Goal: Task Accomplishment & Management: Manage account settings

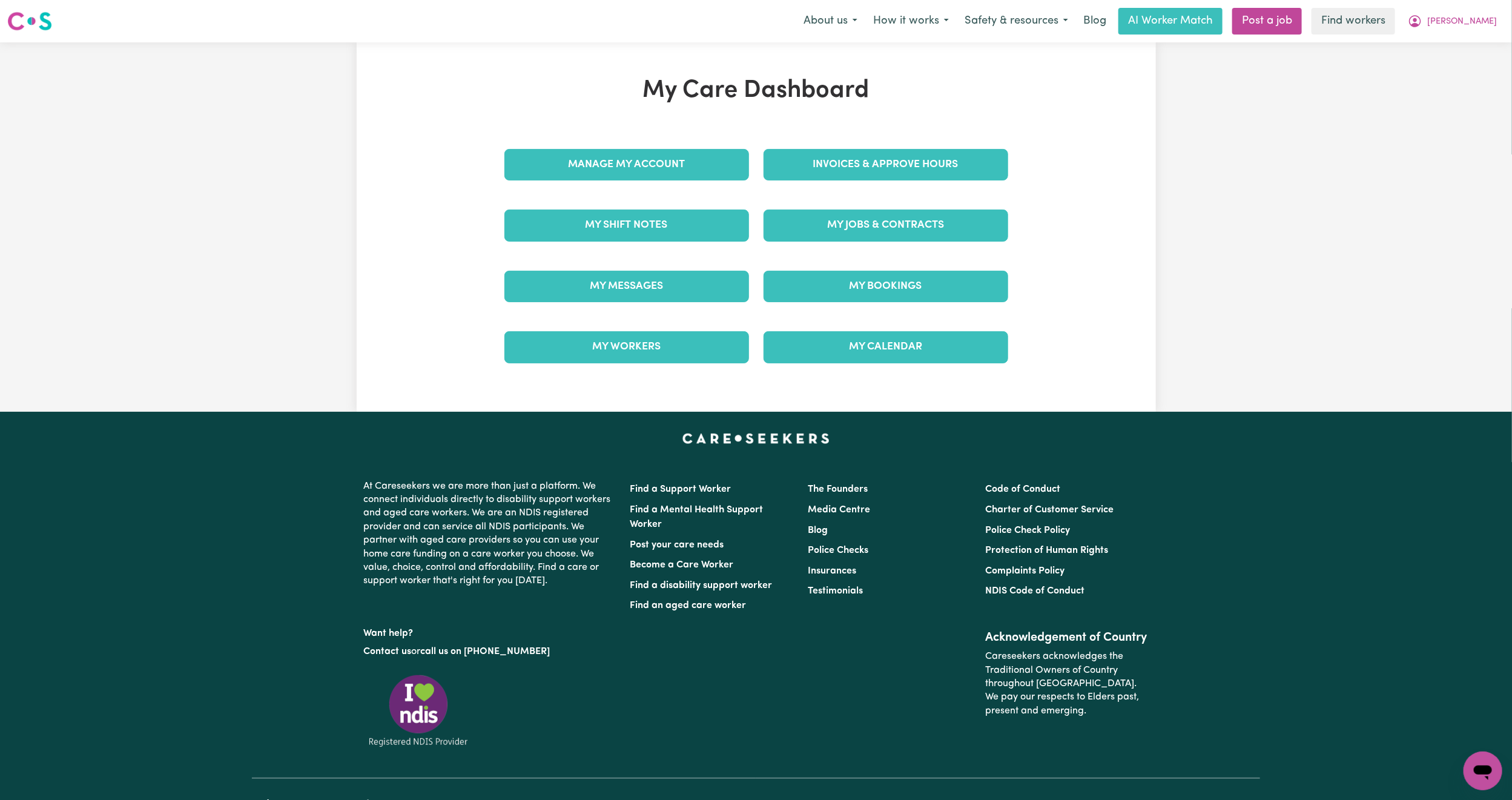
click at [823, 188] on div "Invoices & Approve Hours" at bounding box center [886, 165] width 259 height 61
click at [823, 171] on link "Invoices & Approve Hours" at bounding box center [886, 165] width 245 height 32
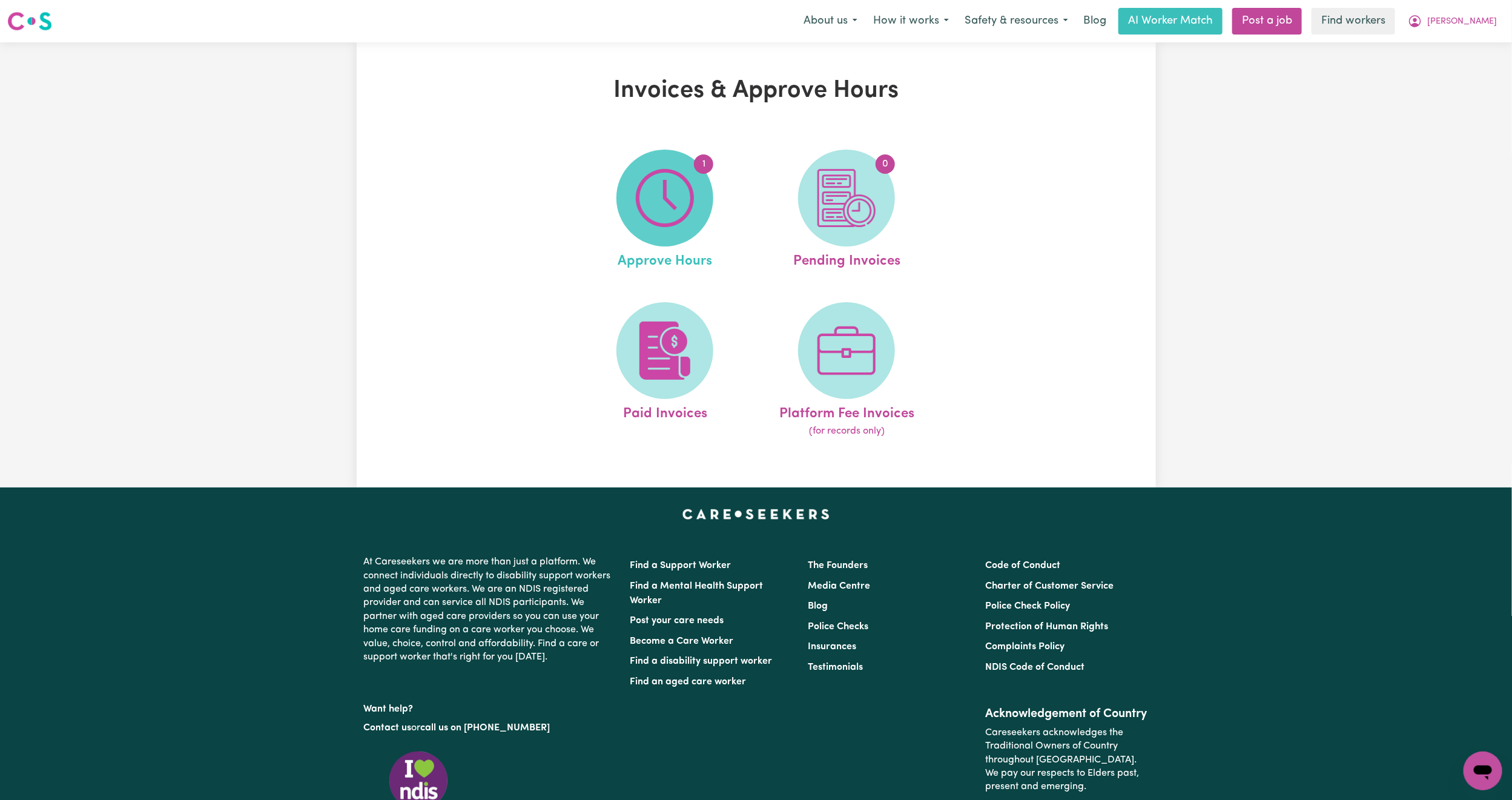
click at [698, 221] on span "1" at bounding box center [665, 198] width 97 height 97
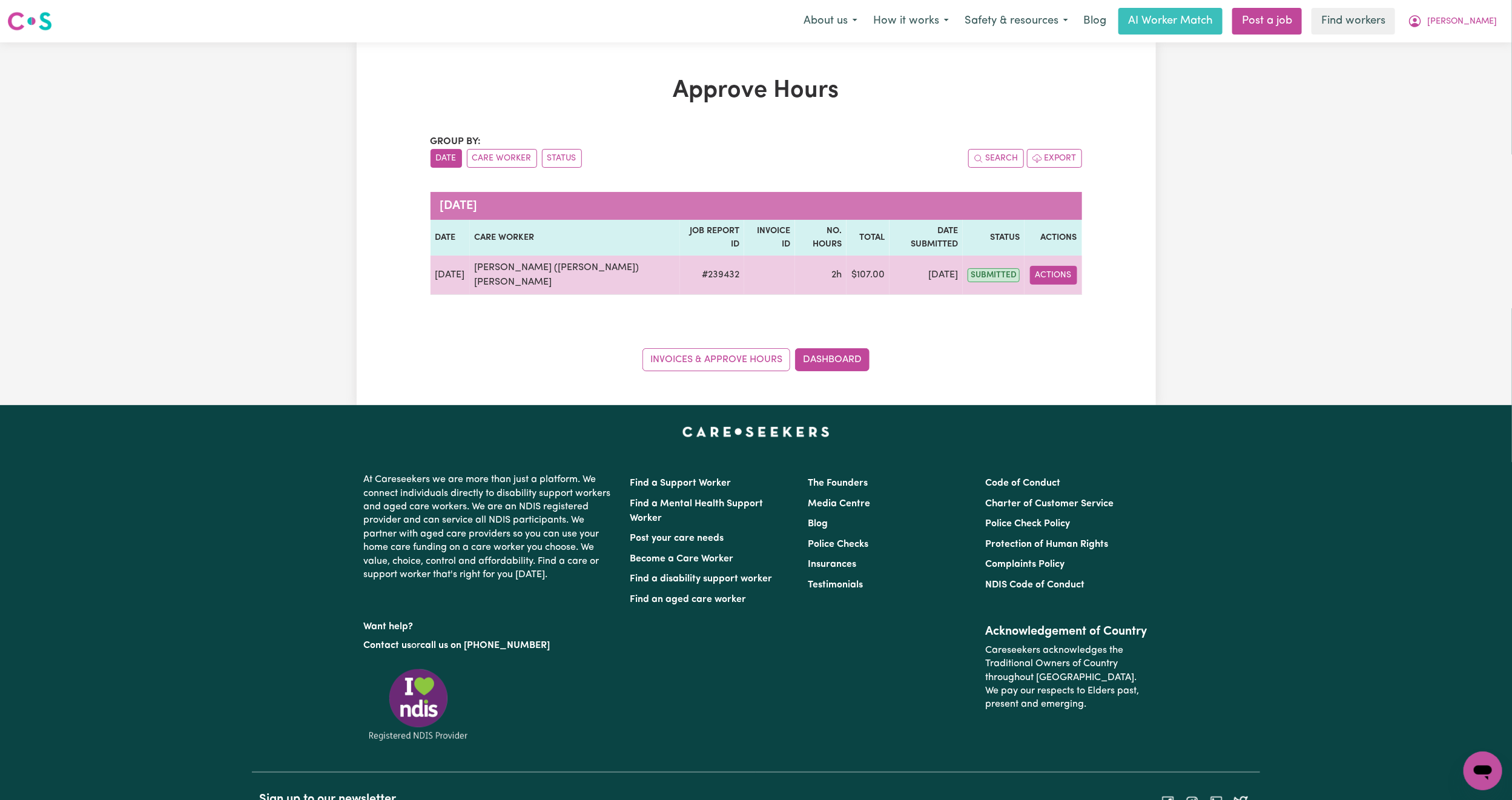
click at [1058, 266] on button "Actions" at bounding box center [1054, 276] width 48 height 19
click at [1075, 292] on link "View Job Report" at bounding box center [1082, 304] width 103 height 24
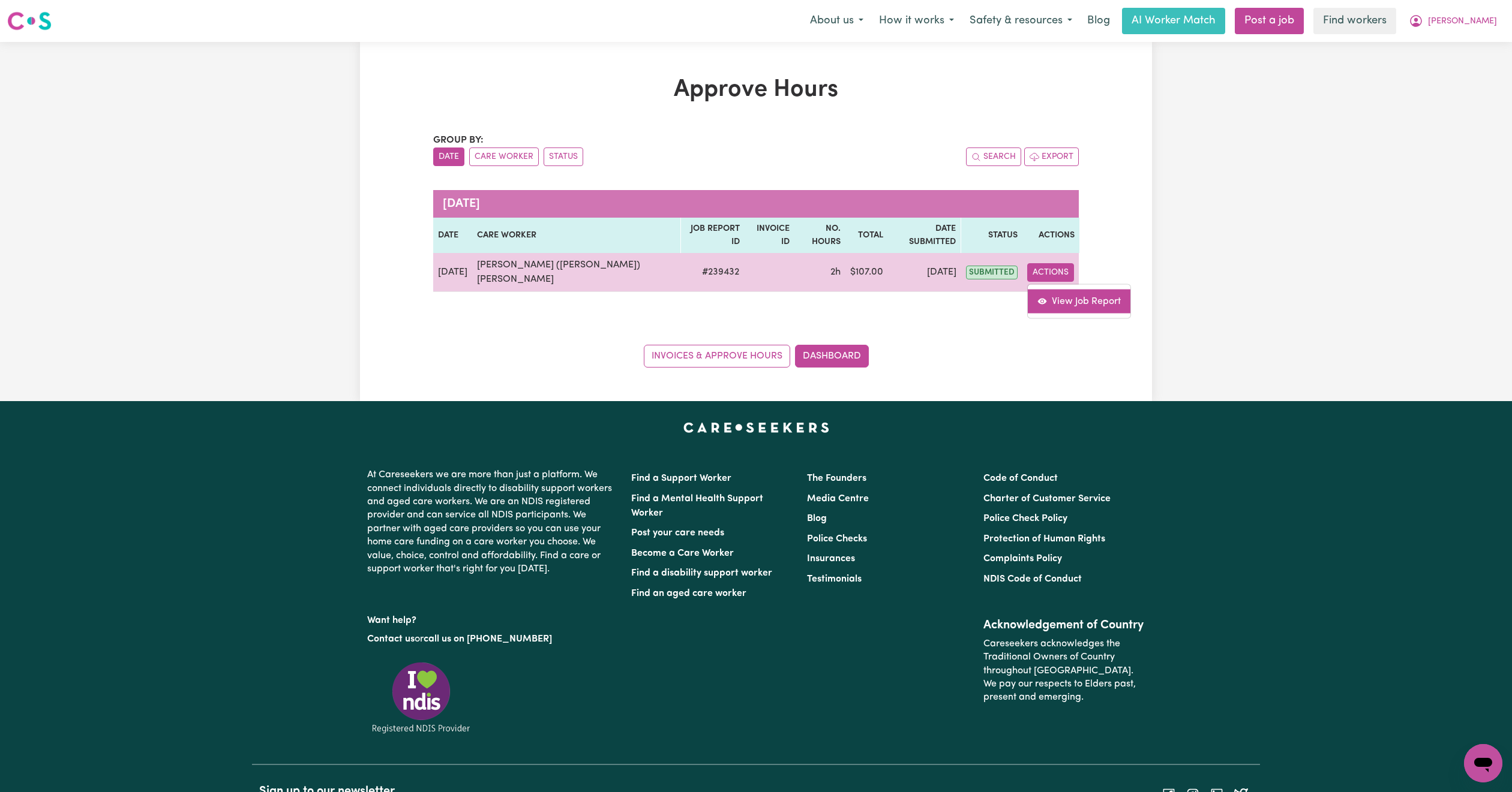
select select "pm"
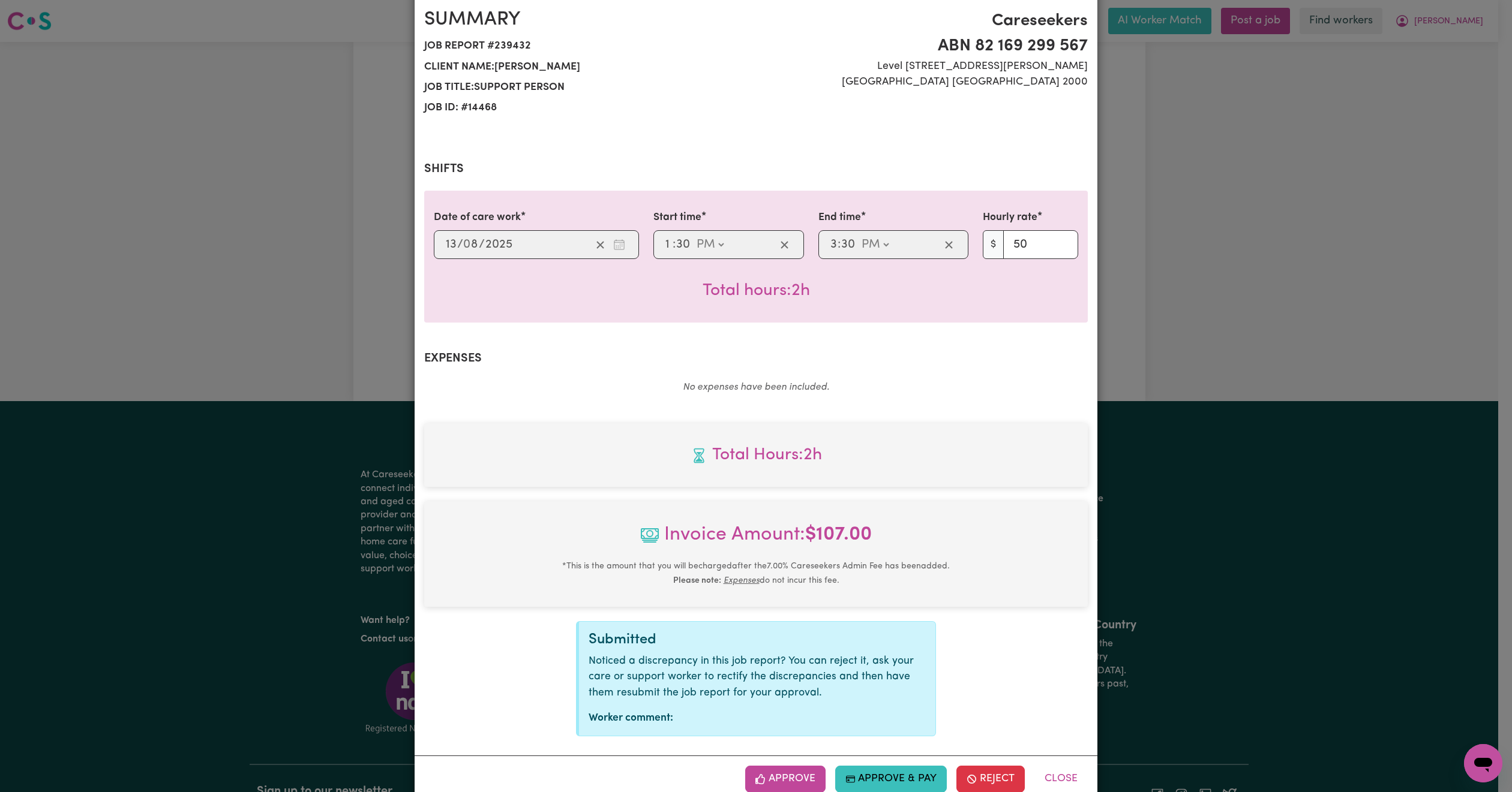
scroll to position [136, 0]
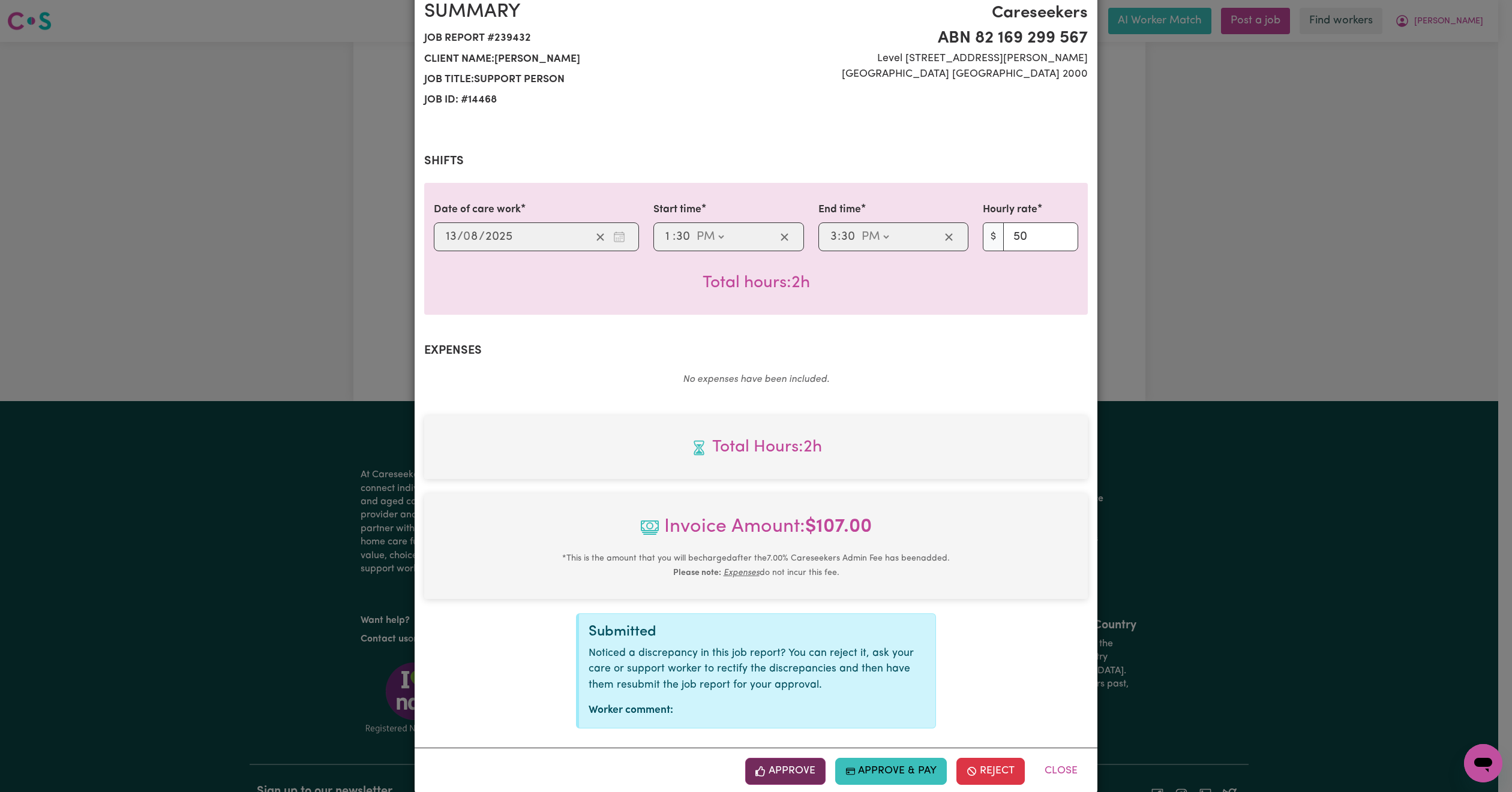
click at [777, 758] on button "Approve" at bounding box center [786, 771] width 80 height 26
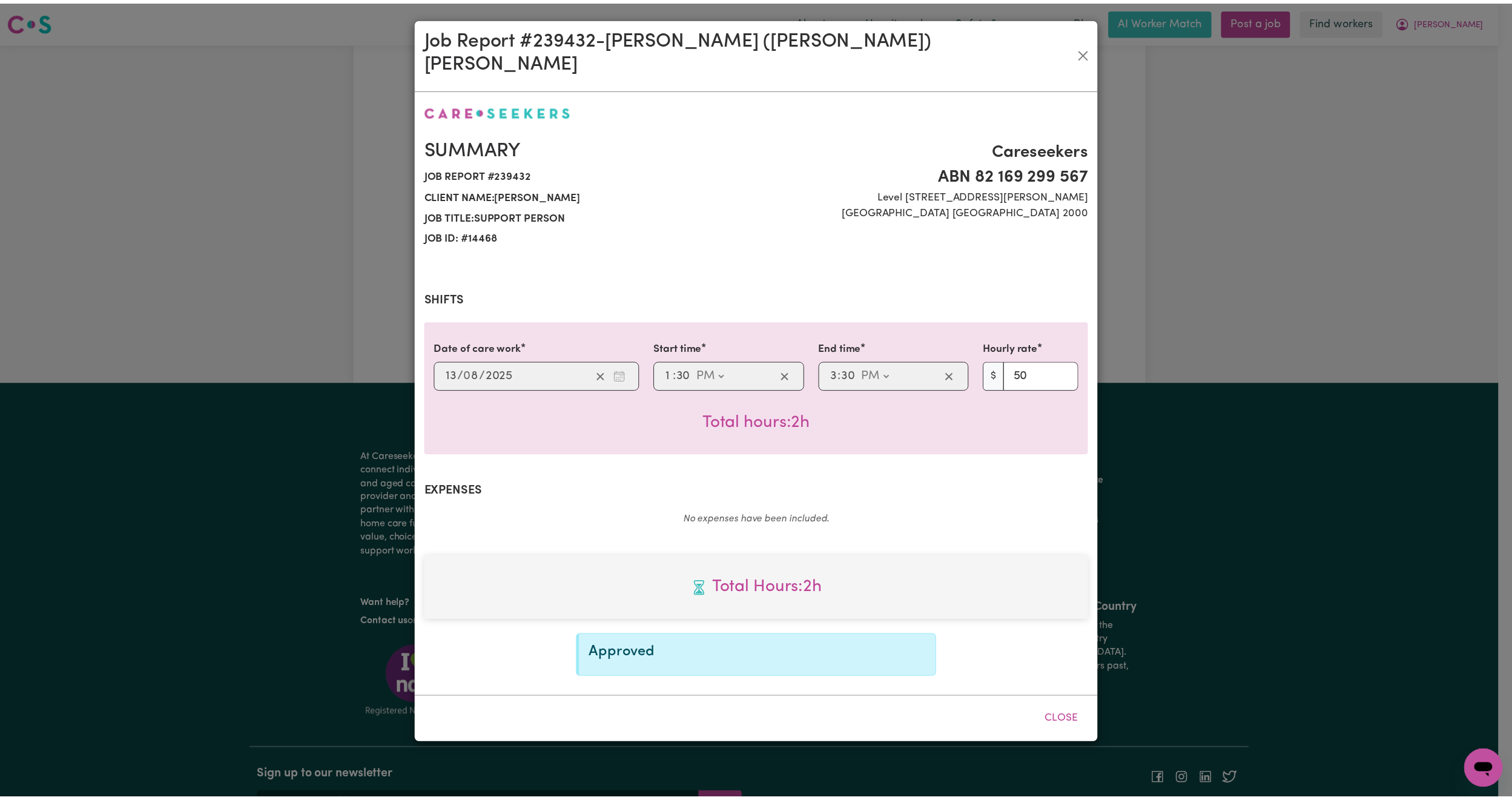
scroll to position [0, 0]
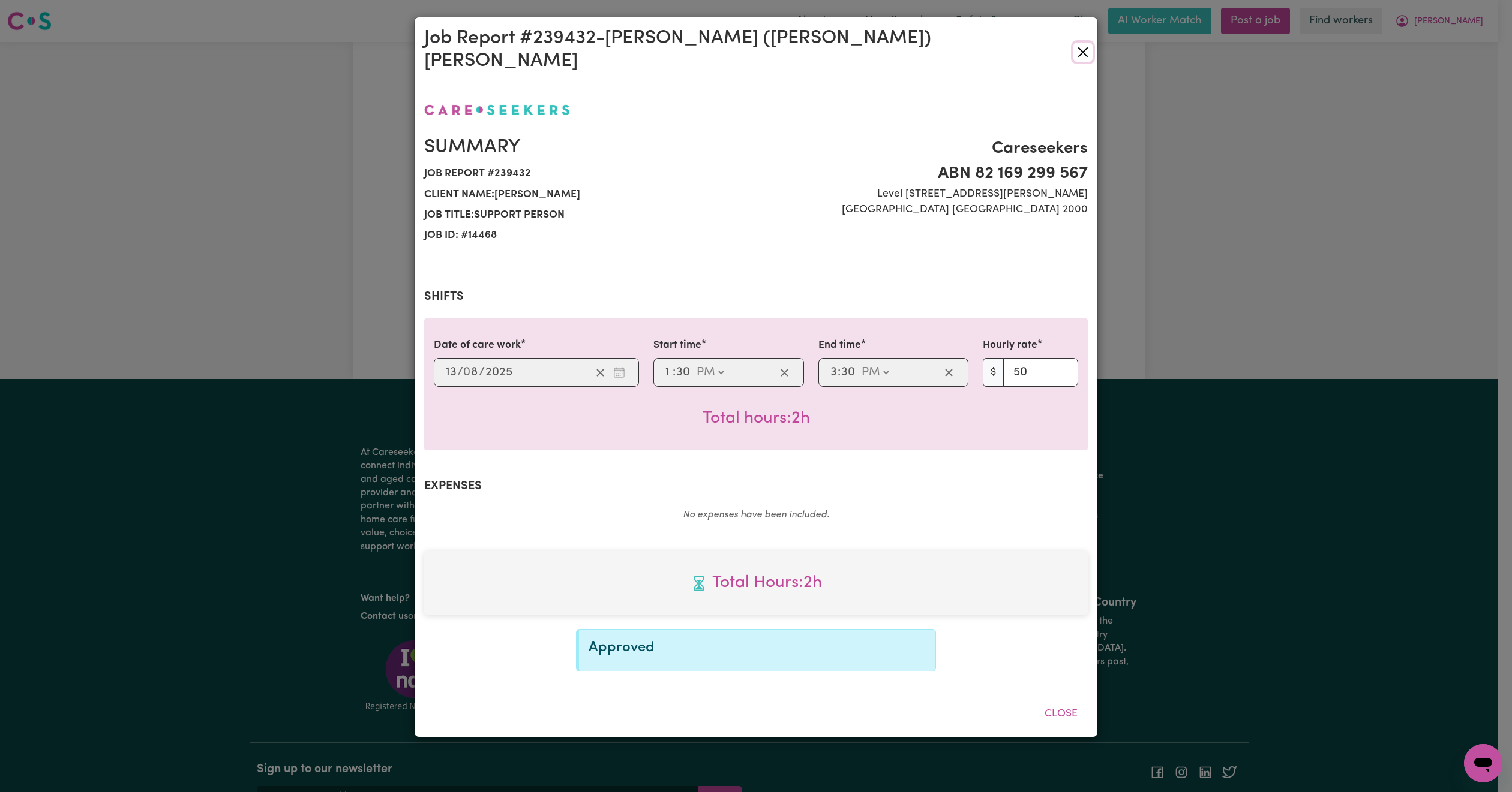
drag, startPoint x: 1084, startPoint y: 43, endPoint x: 1008, endPoint y: 16, distance: 80.7
click at [1084, 43] on button "Close" at bounding box center [1083, 52] width 19 height 19
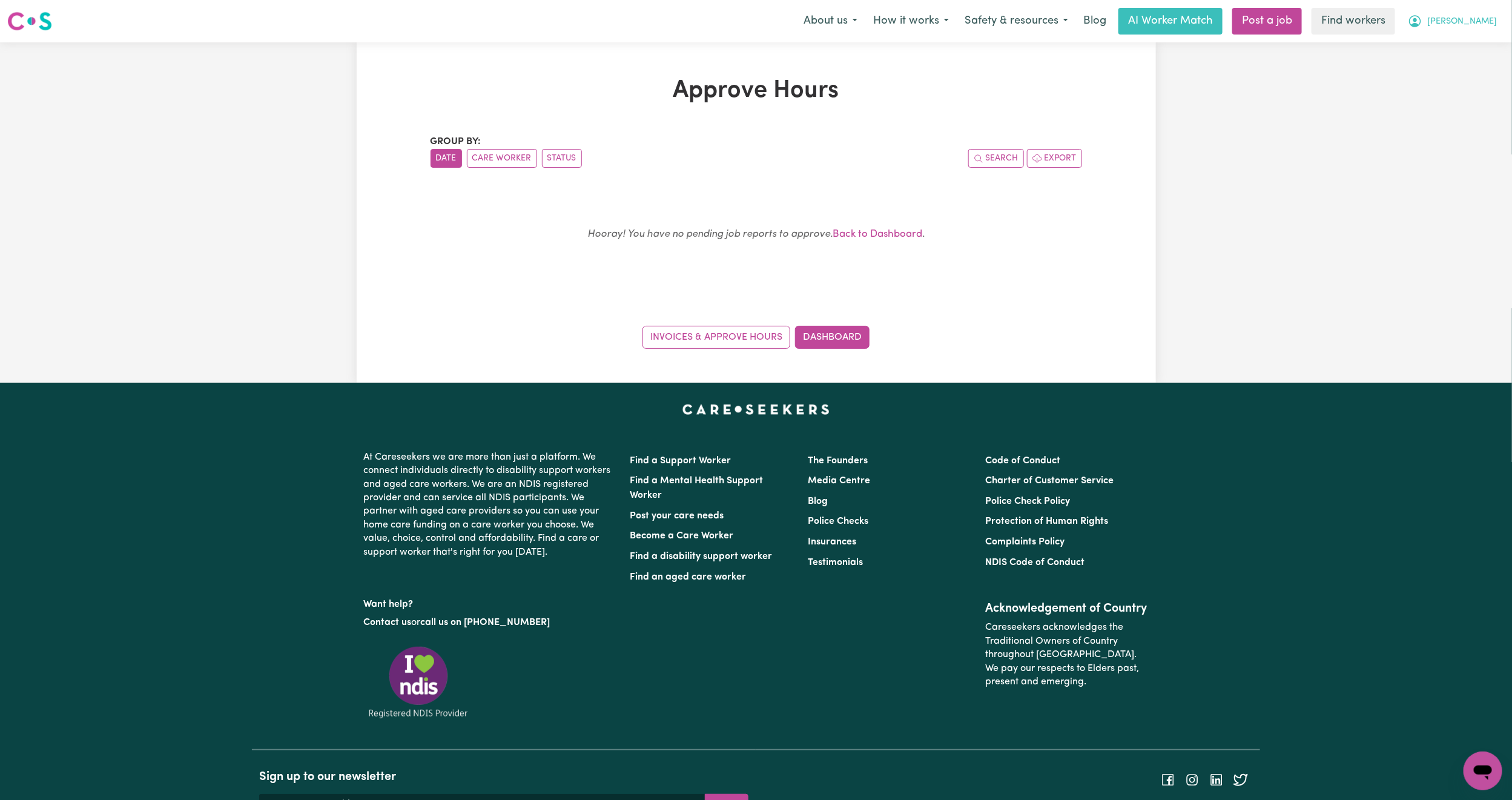
click at [1492, 20] on span "[PERSON_NAME]" at bounding box center [1463, 22] width 70 height 13
click at [1468, 79] on link "Logout" at bounding box center [1456, 70] width 96 height 23
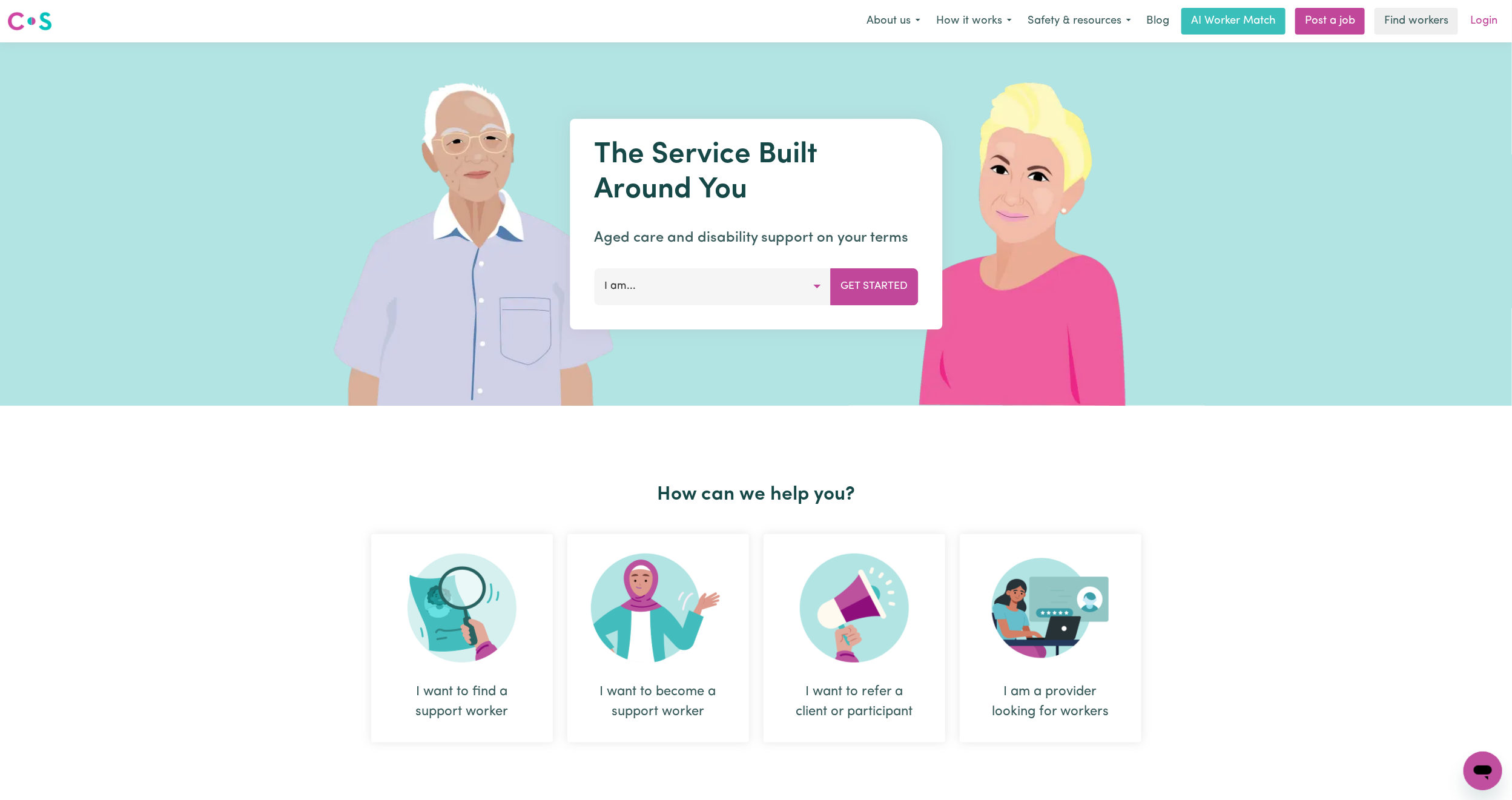
click at [1492, 19] on link "Login" at bounding box center [1484, 21] width 42 height 27
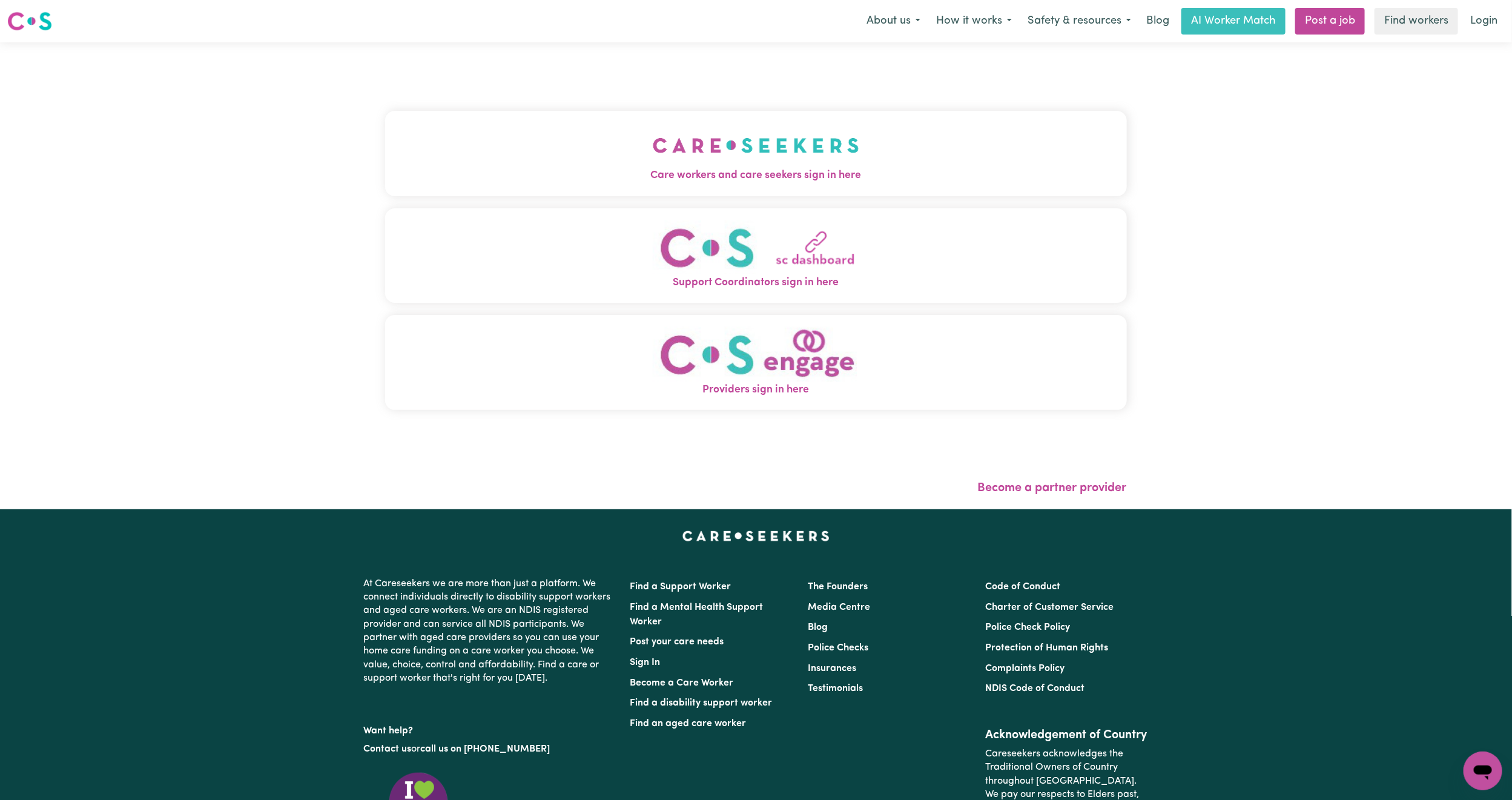
click at [589, 115] on button "Care workers and care seekers sign in here" at bounding box center [756, 153] width 742 height 85
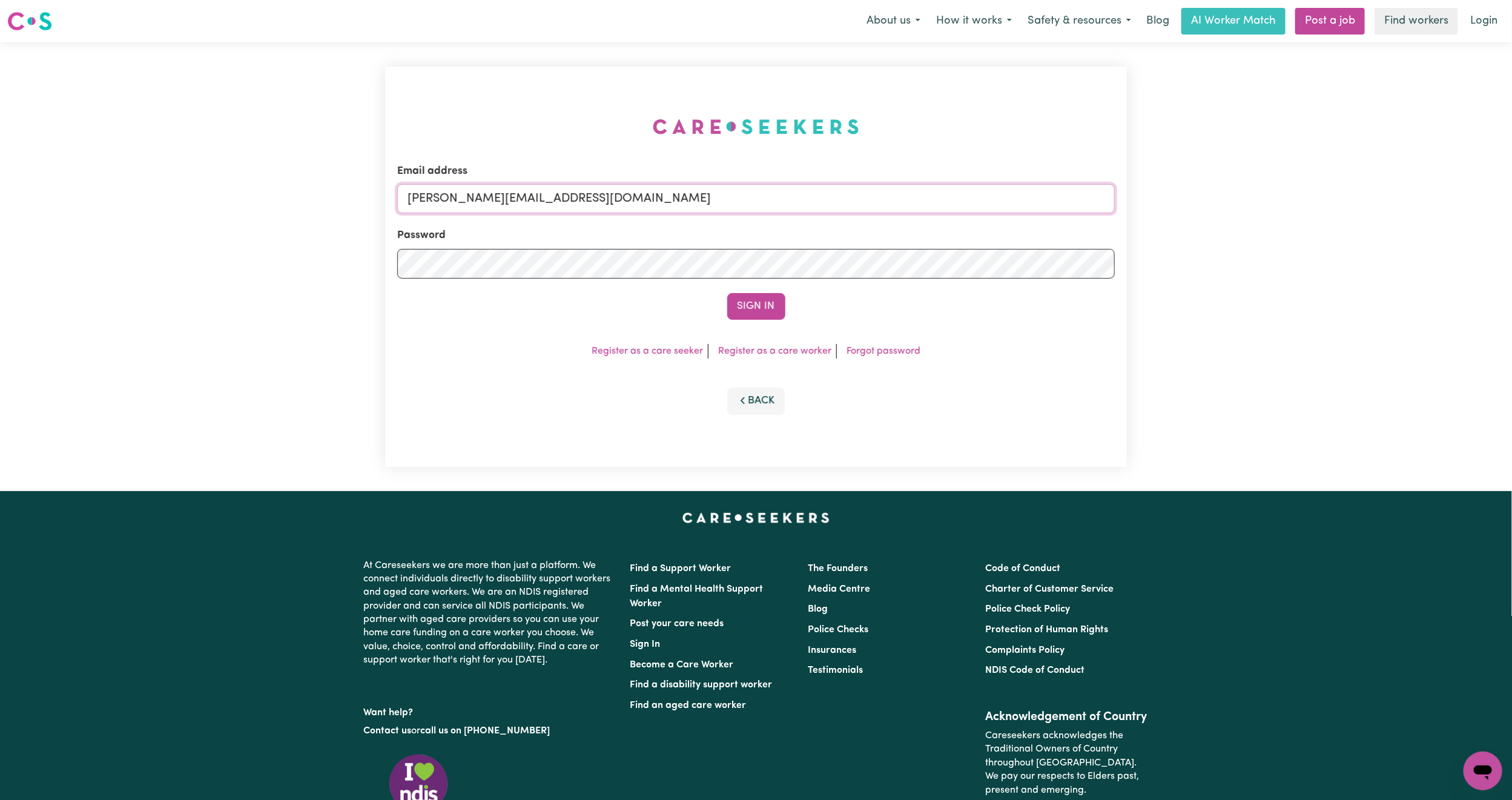
click at [465, 197] on input "[PERSON_NAME][EMAIL_ADDRESS][DOMAIN_NAME]" at bounding box center [756, 199] width 717 height 29
drag, startPoint x: 469, startPoint y: 198, endPoint x: 929, endPoint y: 216, distance: 460.4
click at [929, 216] on form "Email address [EMAIL_ADDRESS][PERSON_NAME][DOMAIN_NAME] Password Sign In" at bounding box center [756, 242] width 717 height 157
type input "superuser~[EMAIL_ADDRESS][DOMAIN_NAME]"
click at [727, 294] on button "Sign In" at bounding box center [757, 307] width 58 height 27
